Goal: Task Accomplishment & Management: Complete application form

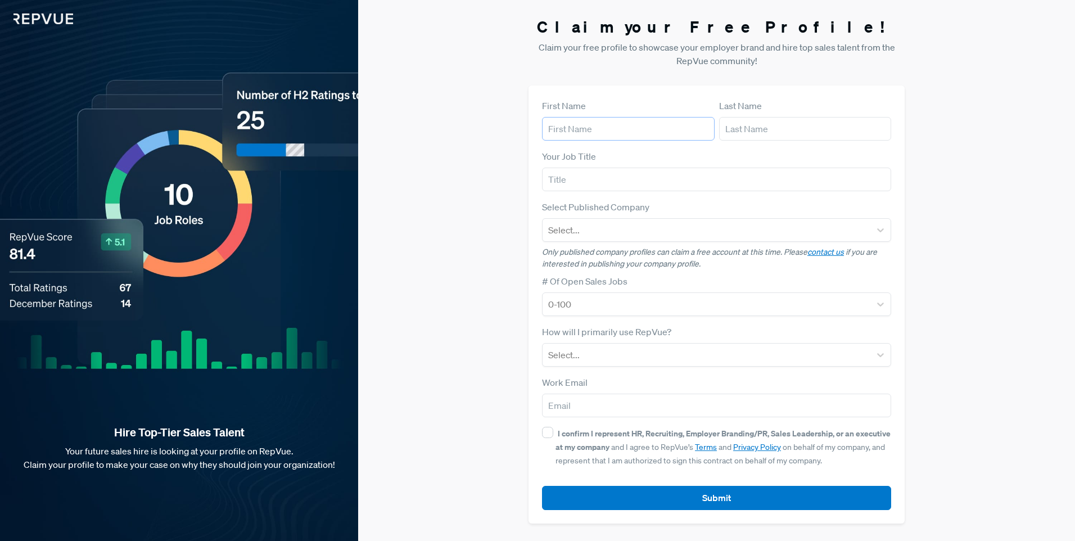
click at [617, 126] on input "text" at bounding box center [628, 129] width 173 height 24
type input "[PERSON_NAME]"
type input "[EMAIL_ADDRESS][DOMAIN_NAME]"
click at [599, 179] on input "text" at bounding box center [716, 180] width 349 height 24
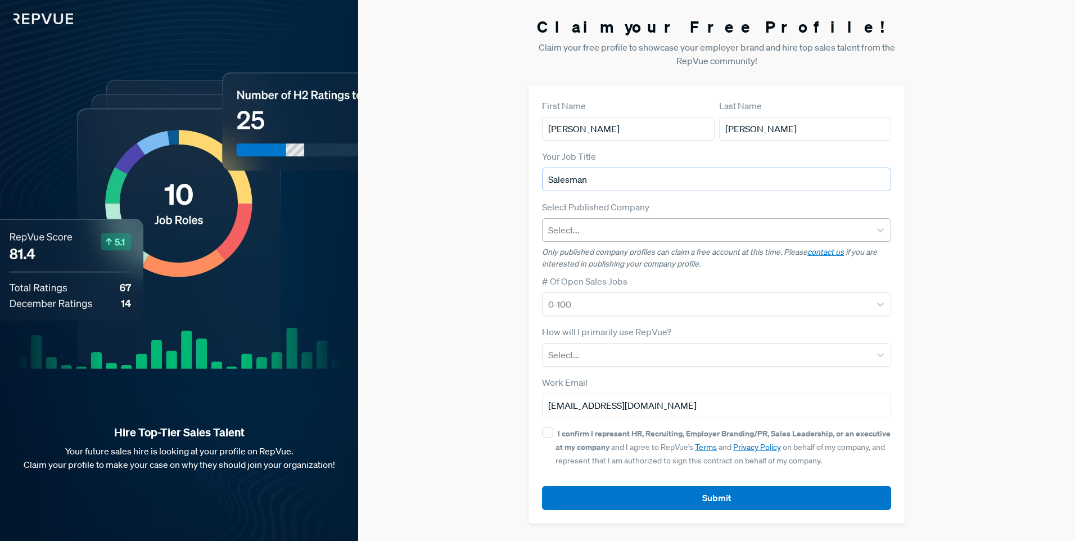
type input "Salesman"
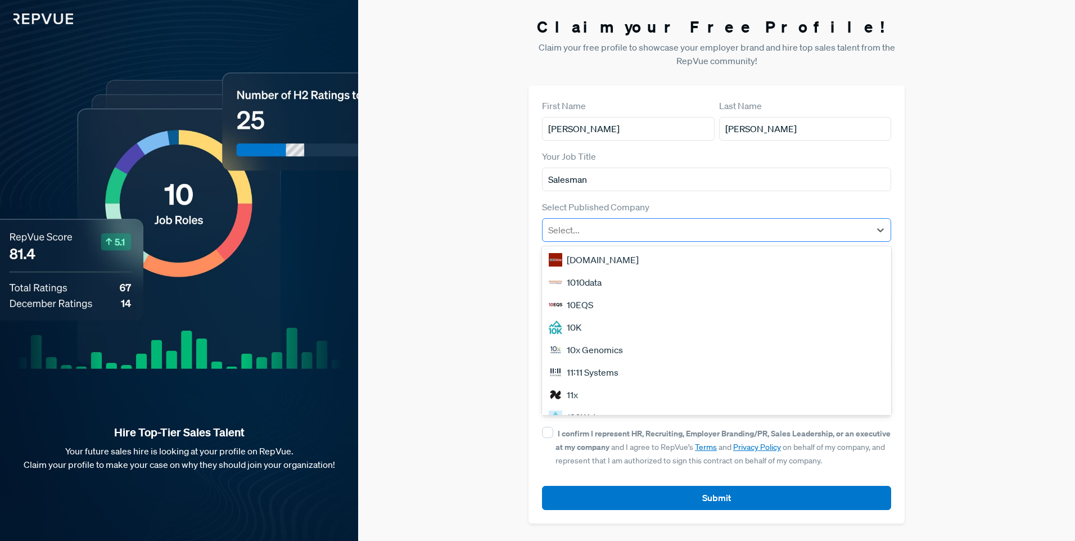
click at [659, 232] on div at bounding box center [706, 230] width 316 height 16
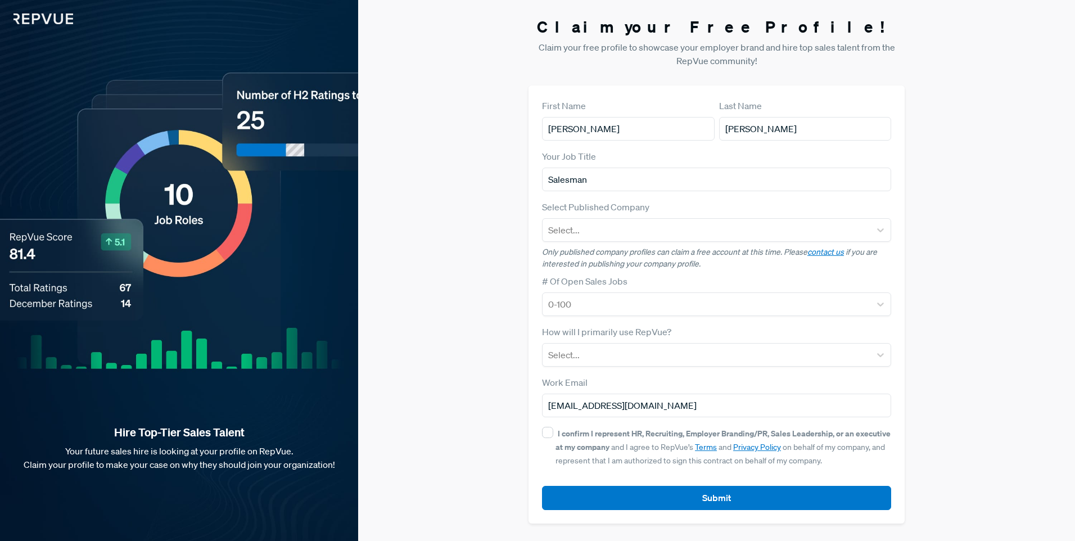
click at [645, 206] on label "Select Published Company" at bounding box center [595, 206] width 107 height 13
click at [633, 300] on div at bounding box center [706, 304] width 316 height 16
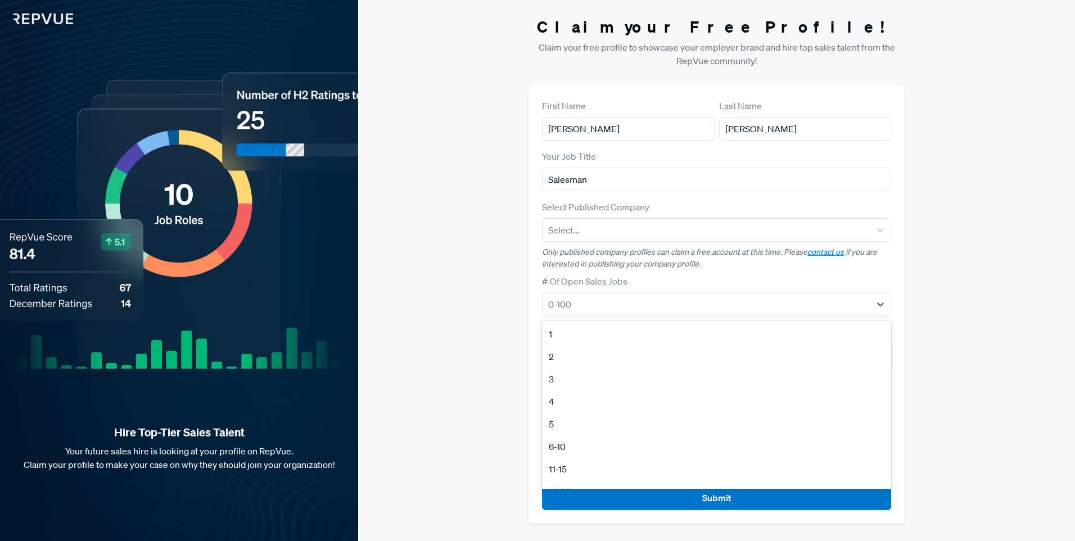
click at [683, 266] on p "Only published company profiles can claim a free account at this time. Please c…" at bounding box center [716, 258] width 349 height 24
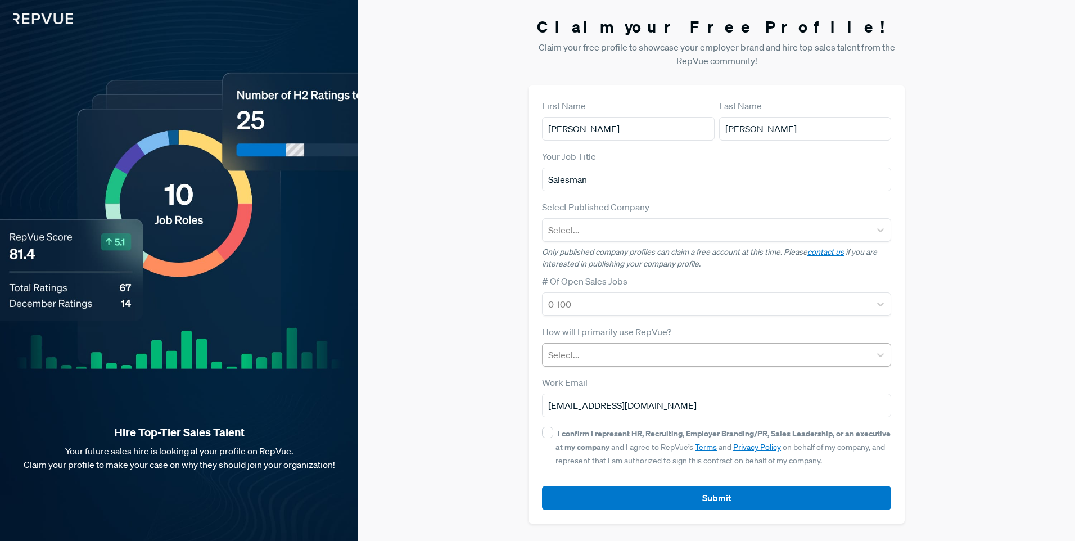
click at [646, 349] on div at bounding box center [706, 355] width 316 height 16
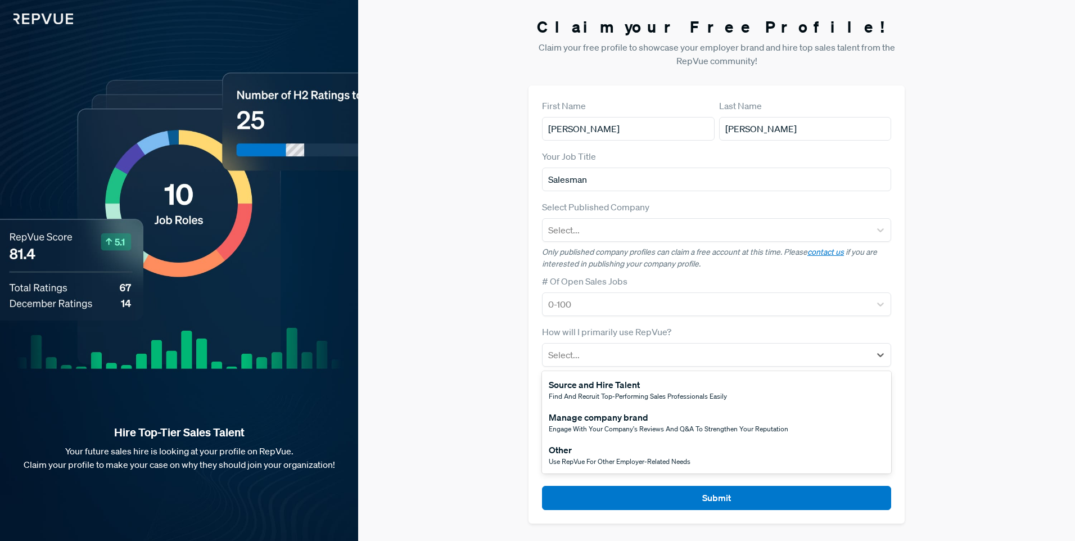
click at [618, 459] on span "Use RepVue for other employer-related needs" at bounding box center [620, 461] width 142 height 10
